Goal: Task Accomplishment & Management: Complete application form

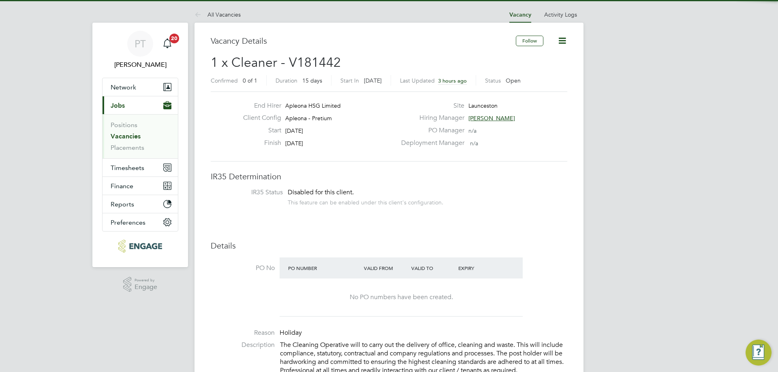
scroll to position [24, 57]
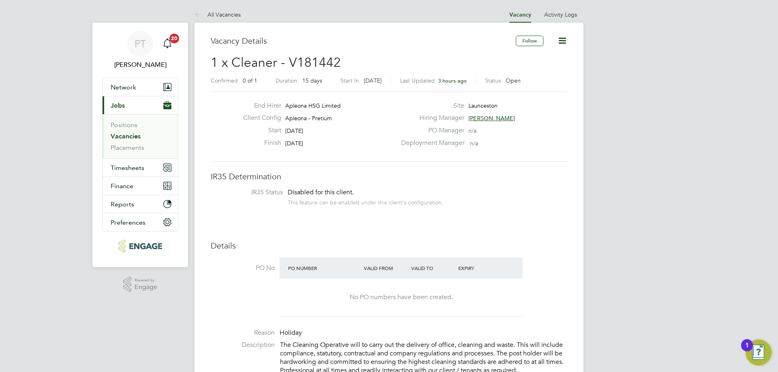
click at [120, 137] on link "Vacancies" at bounding box center [126, 136] width 30 height 8
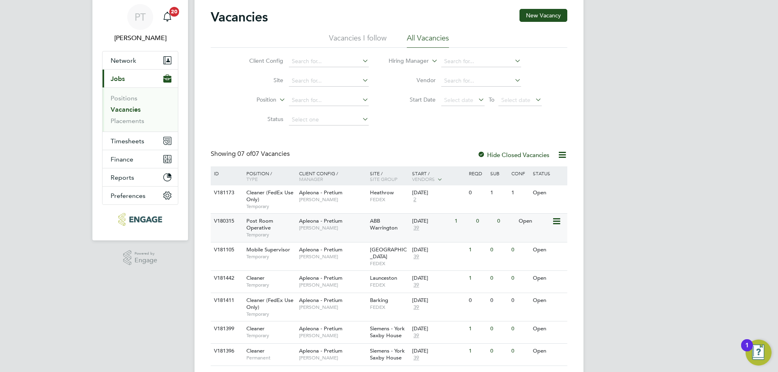
scroll to position [43, 0]
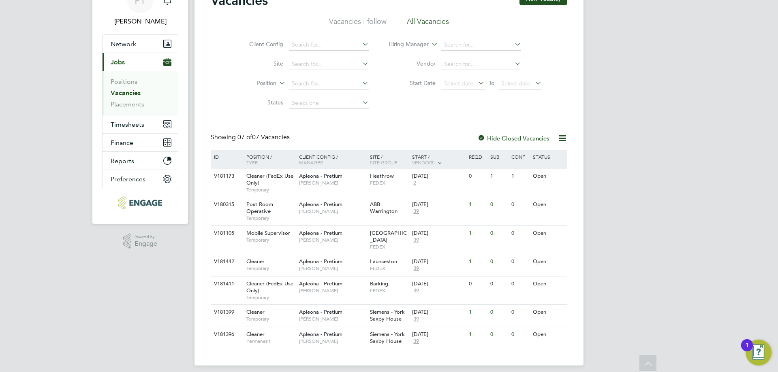
drag, startPoint x: 387, startPoint y: 329, endPoint x: 69, endPoint y: 285, distance: 321.0
click at [69, 285] on div "PT Philip Tedstone Notifications 20 Applications: Network Team Members Business…" at bounding box center [389, 168] width 778 height 422
click at [326, 331] on span "Apleona - Pretium" at bounding box center [320, 334] width 43 height 7
click at [411, 327] on div "24 Sep 2025 39" at bounding box center [431, 338] width 43 height 22
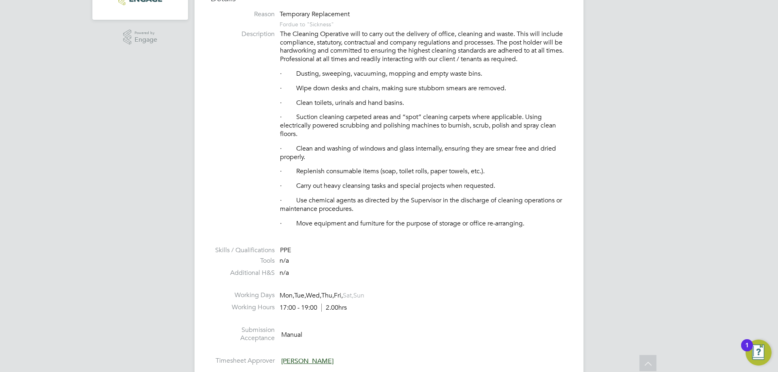
scroll to position [446, 0]
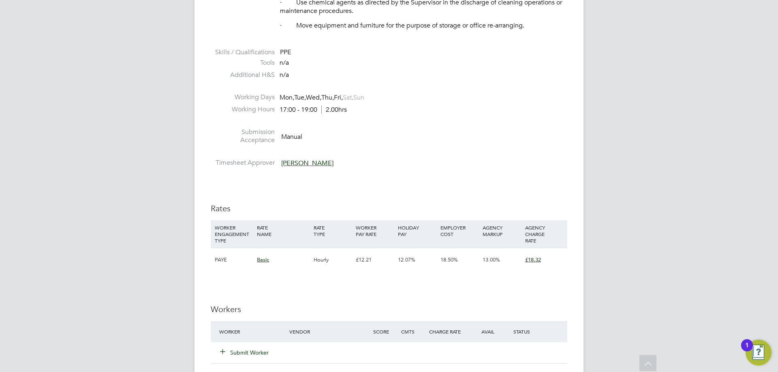
click at [300, 165] on span "[PERSON_NAME]" at bounding box center [307, 163] width 52 height 8
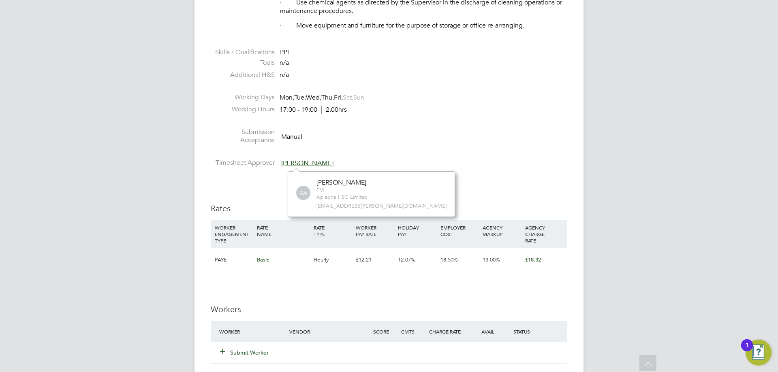
scroll to position [9, 36]
click at [474, 160] on li "Timesheet Approver Simon Ward" at bounding box center [389, 165] width 356 height 12
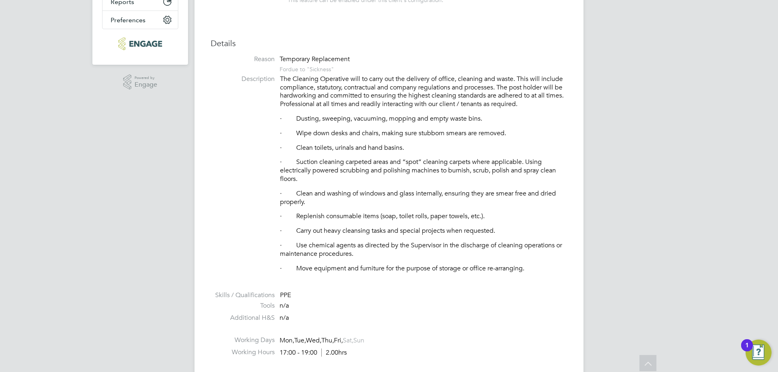
scroll to position [0, 0]
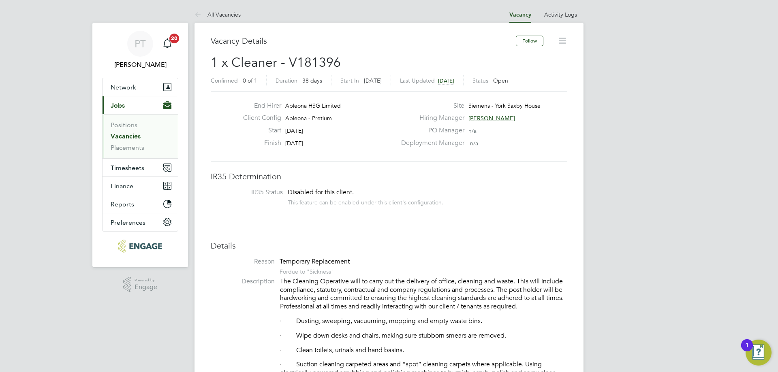
click at [306, 57] on span "1 x Cleaner - V181396" at bounding box center [276, 63] width 130 height 16
copy span "V181396"
drag, startPoint x: 286, startPoint y: 142, endPoint x: 715, endPoint y: 195, distance: 432.3
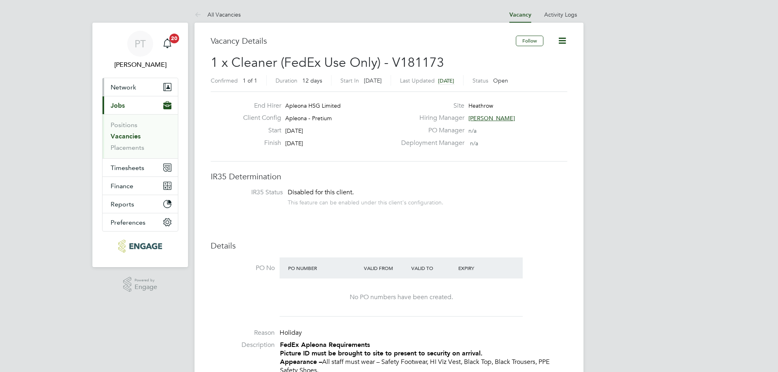
click at [131, 85] on span "Network" at bounding box center [124, 87] width 26 height 8
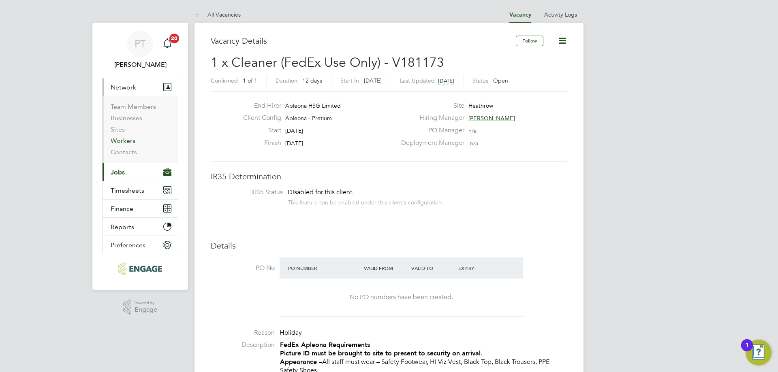
click at [131, 142] on link "Workers" at bounding box center [123, 141] width 25 height 8
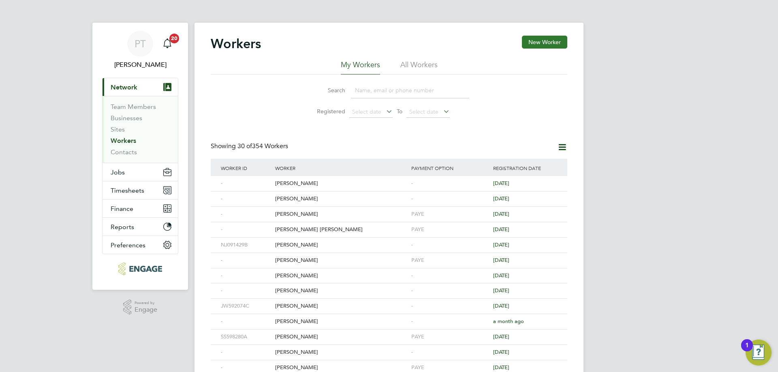
click at [547, 41] on button "New Worker" at bounding box center [544, 42] width 45 height 13
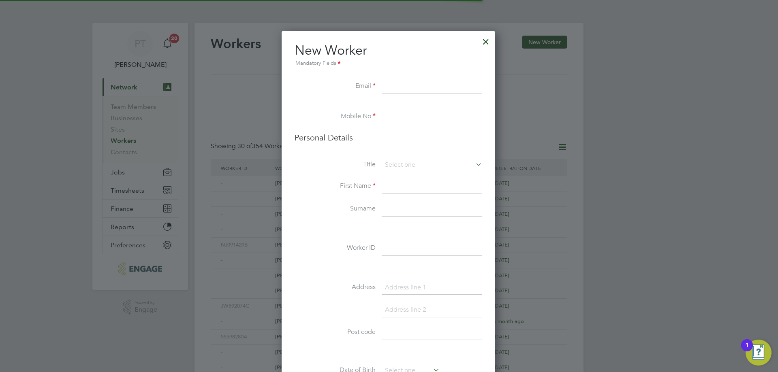
scroll to position [685, 215]
paste input "anthonycallaghan28@gmail.com"
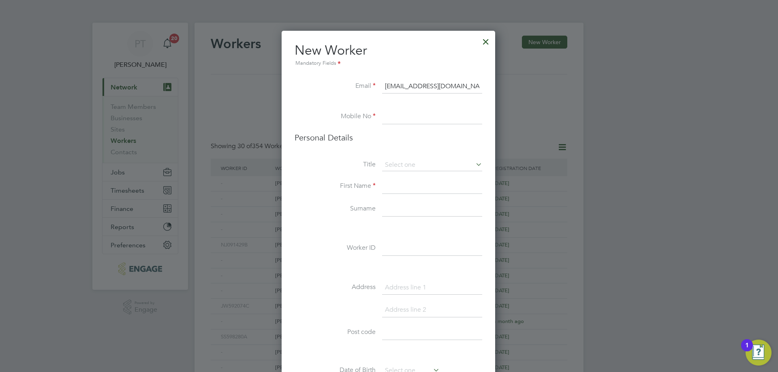
type input "anthonycallaghan28@gmail.com"
click at [487, 40] on div at bounding box center [485, 39] width 15 height 15
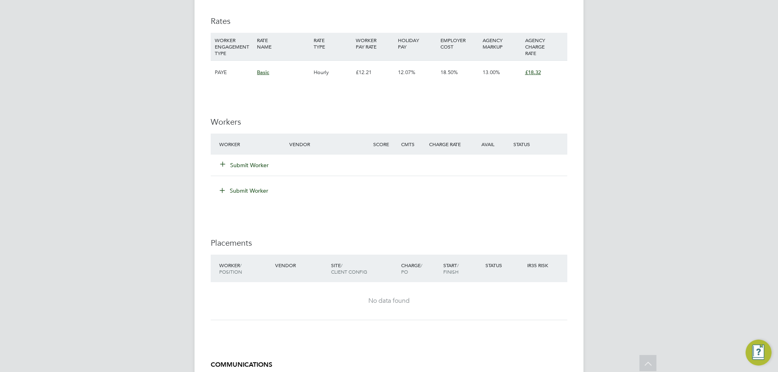
scroll to position [24, 57]
click at [247, 163] on button "Submit Worker" at bounding box center [244, 165] width 49 height 8
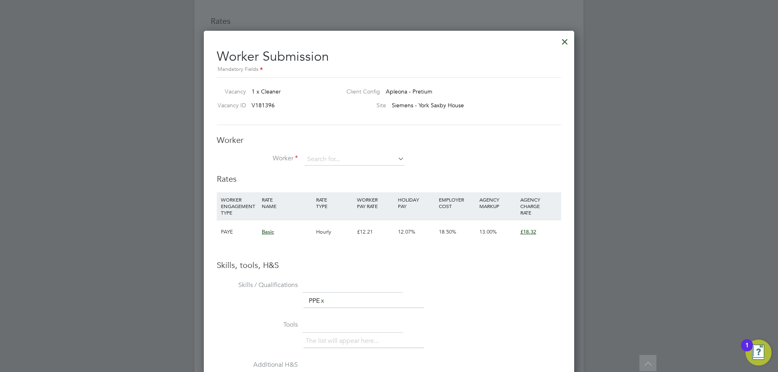
scroll to position [512, 371]
click at [347, 158] on input at bounding box center [354, 160] width 100 height 12
click at [339, 169] on li "[PERSON_NAME]" at bounding box center [354, 171] width 101 height 11
type input "[PERSON_NAME]"
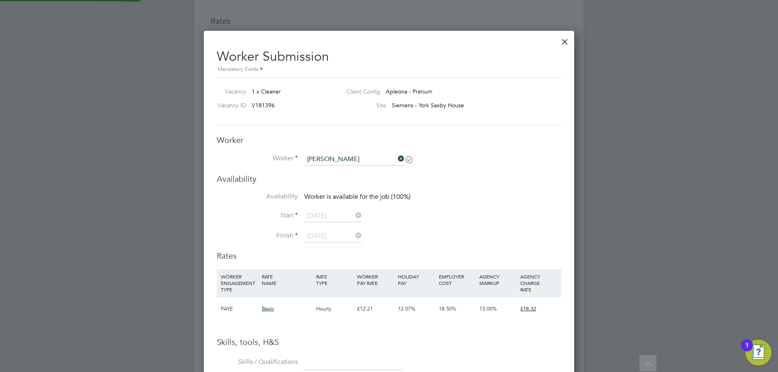
scroll to position [589, 371]
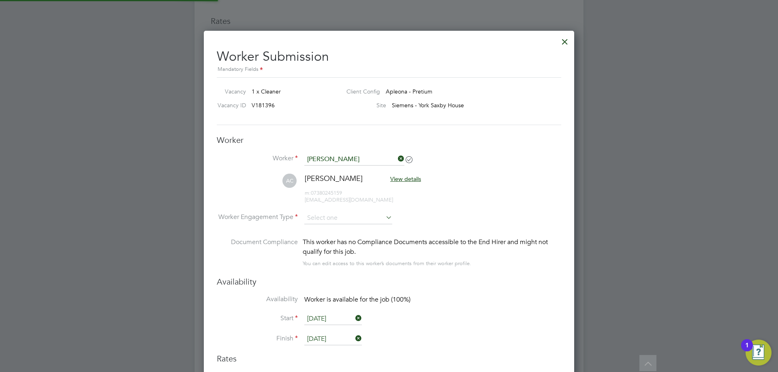
click at [523, 197] on li "AC [PERSON_NAME] View details m: 07380245159 [EMAIL_ADDRESS][DOMAIN_NAME]" at bounding box center [389, 193] width 344 height 38
click at [331, 221] on input at bounding box center [348, 218] width 88 height 12
click at [329, 240] on li "PAYE" at bounding box center [348, 240] width 89 height 11
type input "PAYE"
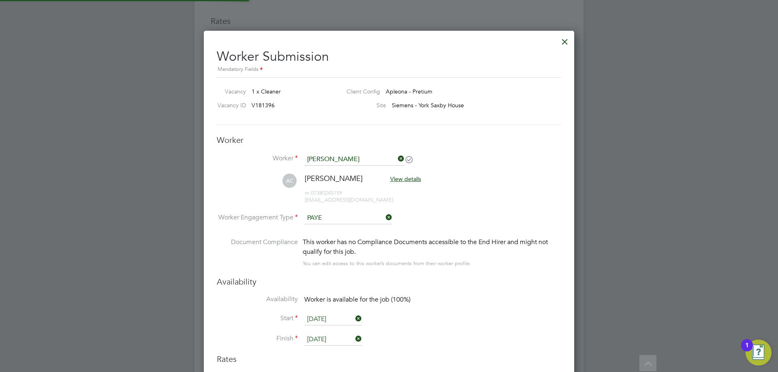
scroll to position [24, 41]
click at [471, 292] on div "Availability Availability Worker is available for the job (100%) Start [DATE] F…" at bounding box center [389, 315] width 344 height 77
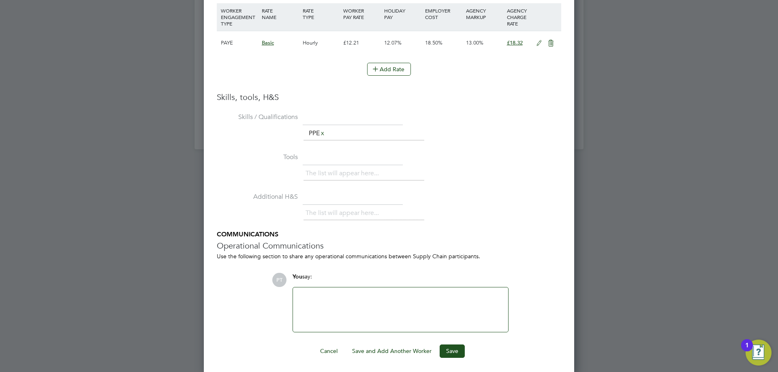
scroll to position [1004, 0]
click at [446, 350] on button "Save" at bounding box center [452, 349] width 25 height 13
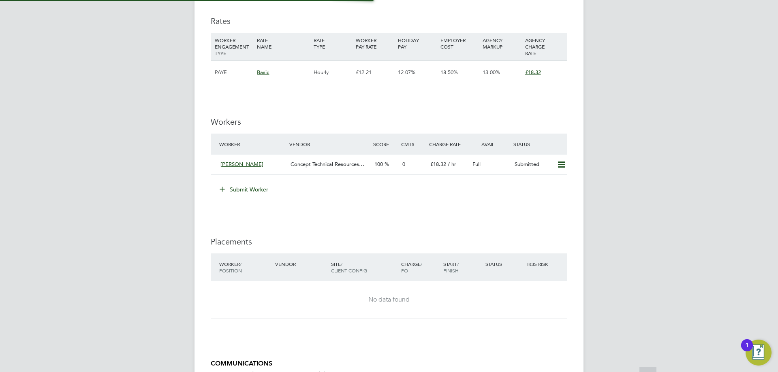
scroll to position [0, 0]
